Goal: Task Accomplishment & Management: Use online tool/utility

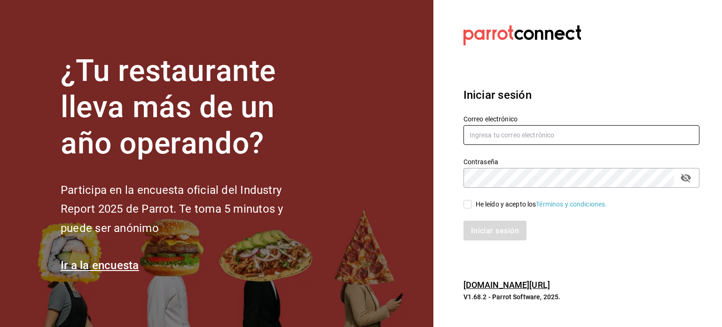
type input "[PERSON_NAME][EMAIL_ADDRESS][DOMAIN_NAME]"
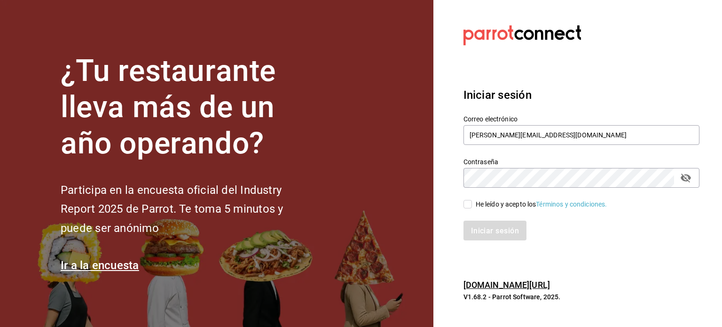
click at [465, 204] on input "He leído y acepto los Términos y condiciones." at bounding box center [467, 204] width 8 height 8
checkbox input "true"
click at [485, 226] on font "Iniciar sesión" at bounding box center [495, 230] width 48 height 9
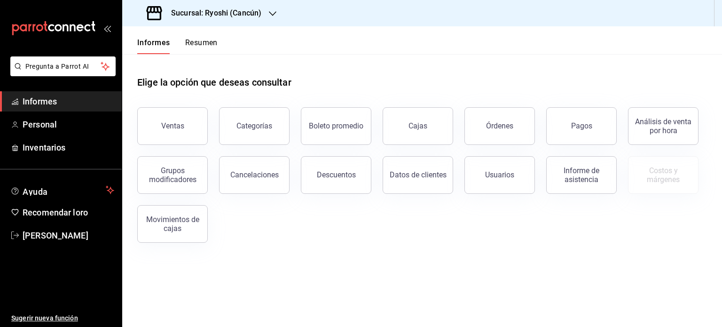
click at [257, 16] on font "Sucursal: Ryoshi (Cancún)" at bounding box center [216, 12] width 90 height 9
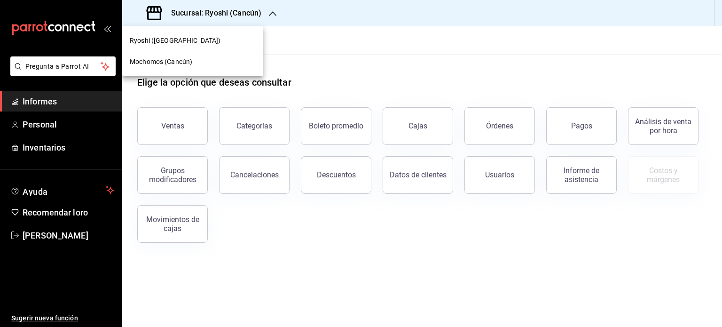
click at [206, 67] on div "Mochomos (Cancún)" at bounding box center [192, 61] width 141 height 21
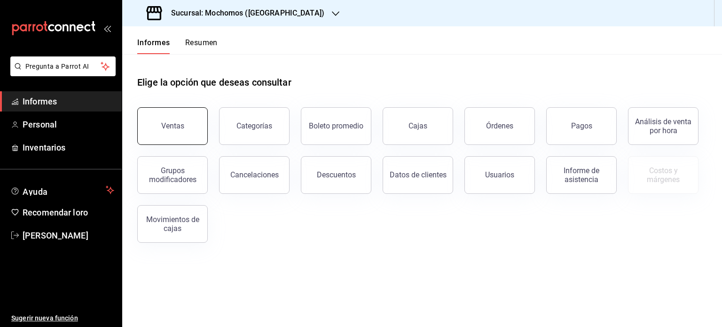
click at [182, 133] on button "Ventas" at bounding box center [172, 126] width 70 height 38
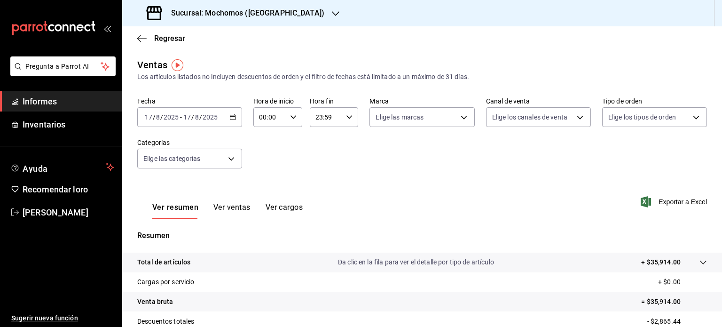
click at [232, 117] on icon "button" at bounding box center [232, 117] width 7 height 7
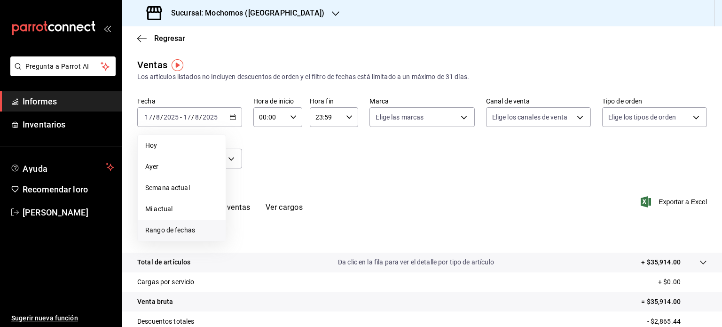
click at [179, 228] on font "Rango de fechas" at bounding box center [170, 230] width 50 height 8
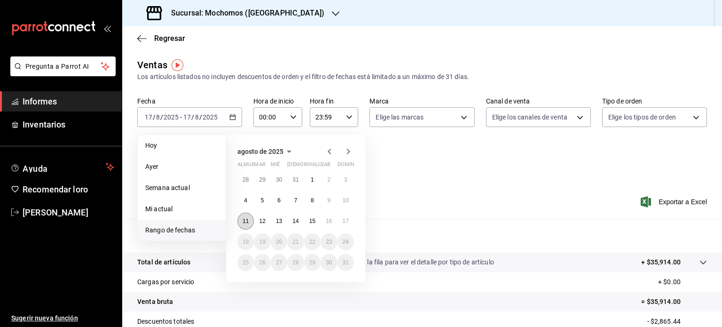
click at [244, 219] on font "11" at bounding box center [245, 221] width 6 height 7
click at [348, 220] on font "17" at bounding box center [346, 221] width 6 height 7
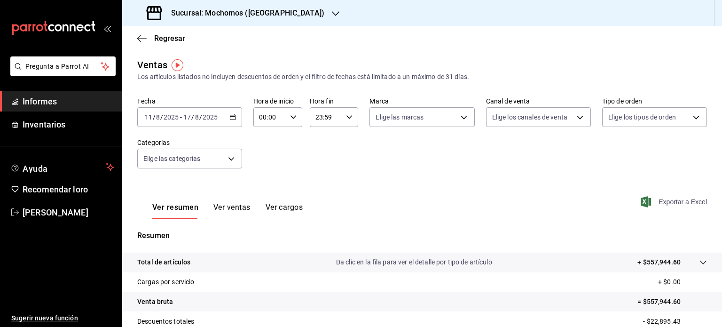
click at [671, 204] on font "Exportar a Excel" at bounding box center [682, 202] width 48 height 8
click at [652, 39] on div "Regresar" at bounding box center [422, 38] width 600 height 24
